Goal: Navigation & Orientation: Find specific page/section

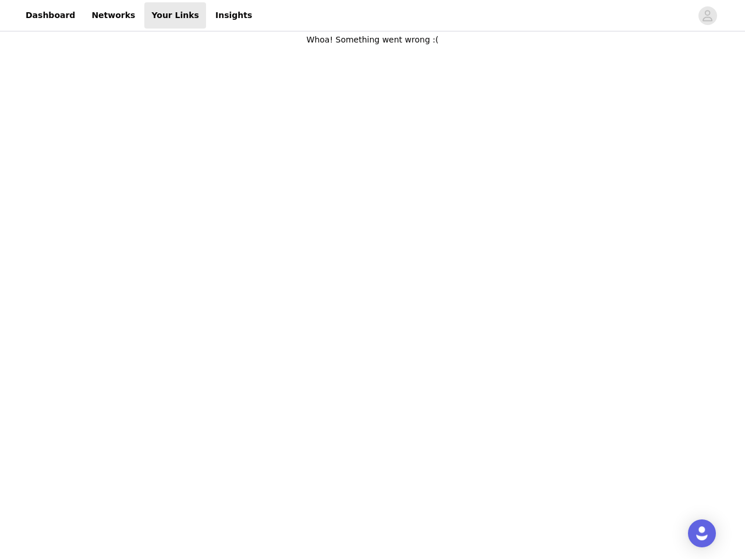
click at [373, 280] on body "Dashboard Networks Your Links Insights Whoa! Something went wrong :(" at bounding box center [372, 279] width 745 height 559
click at [373, 16] on div at bounding box center [475, 15] width 433 height 26
click at [708, 16] on icon "avatar" at bounding box center [707, 15] width 11 height 19
click at [702, 533] on img "Open Intercom Messenger" at bounding box center [702, 533] width 14 height 14
